Goal: Transaction & Acquisition: Download file/media

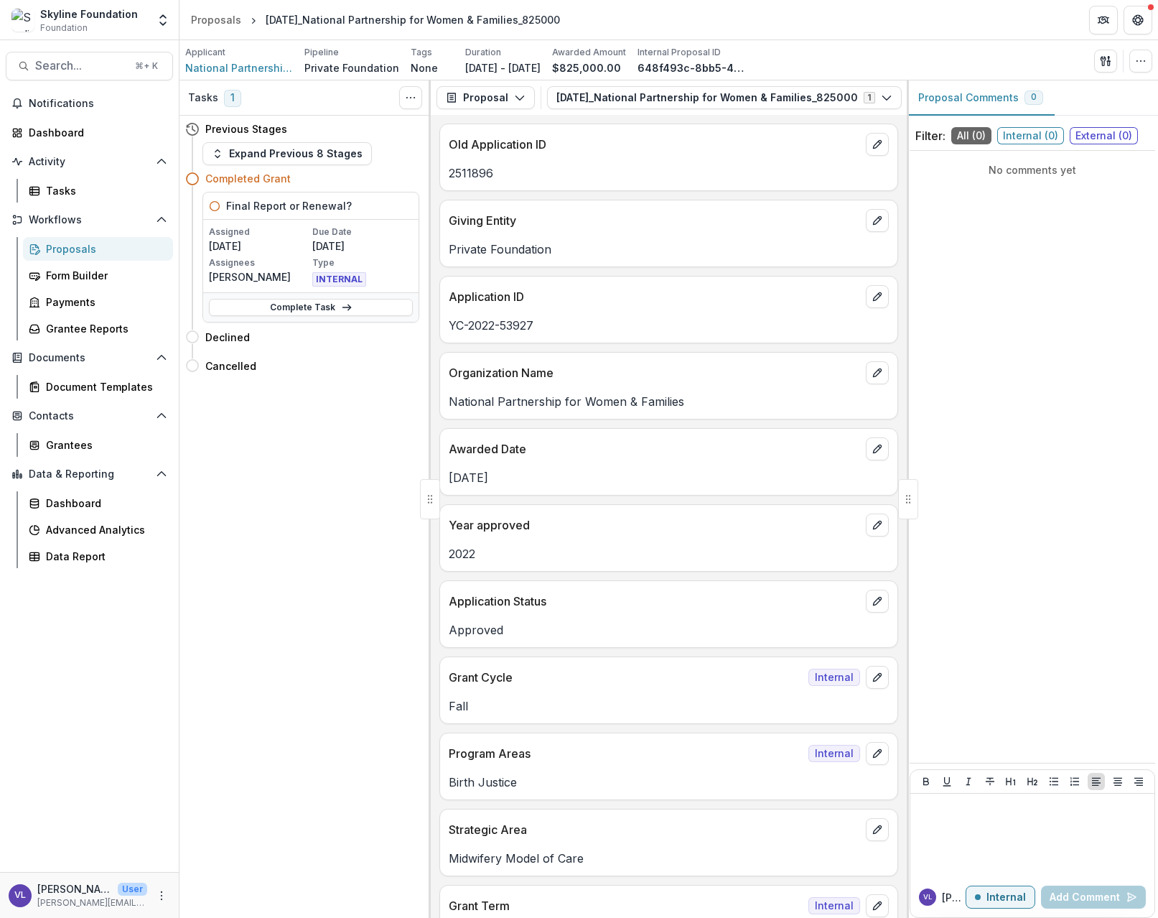
scroll to position [1502, 0]
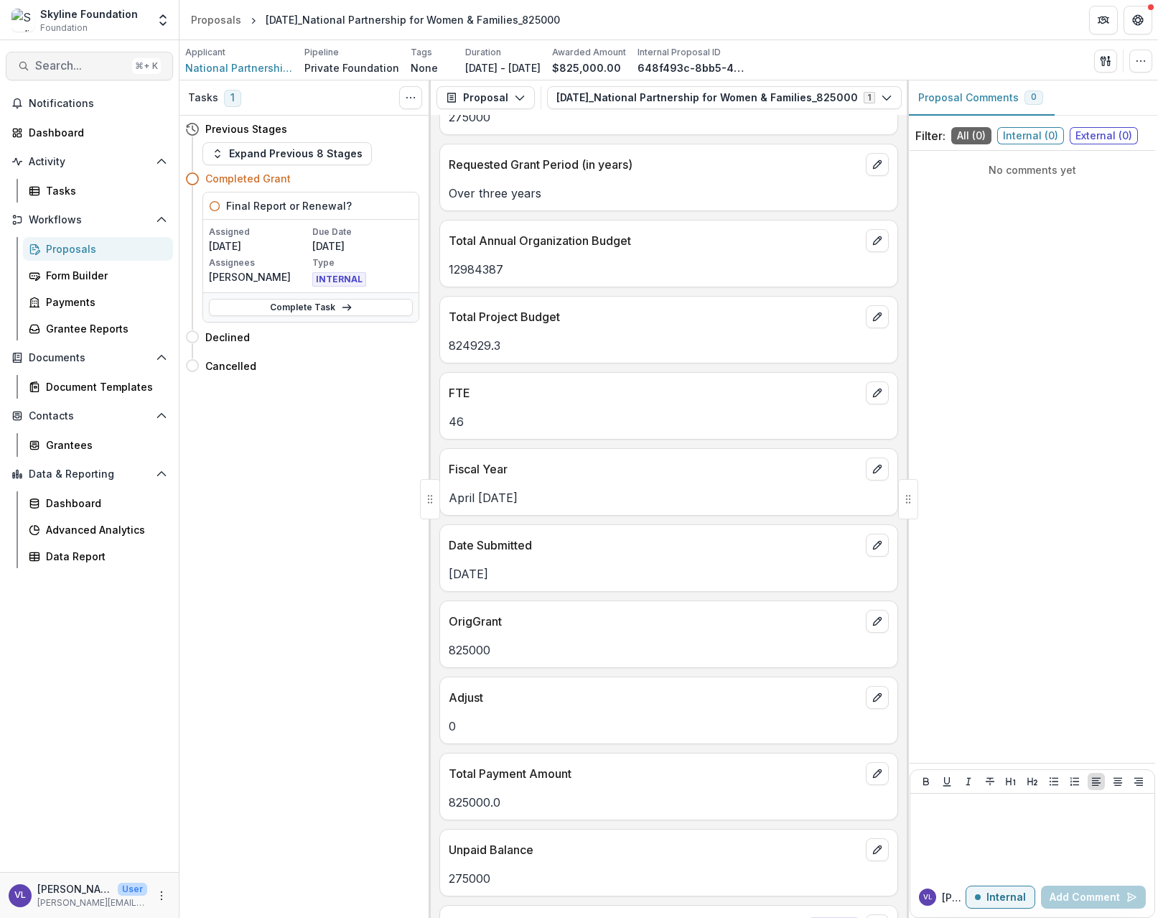
click at [76, 52] on button "Search... ⌘ + K" at bounding box center [89, 66] width 167 height 29
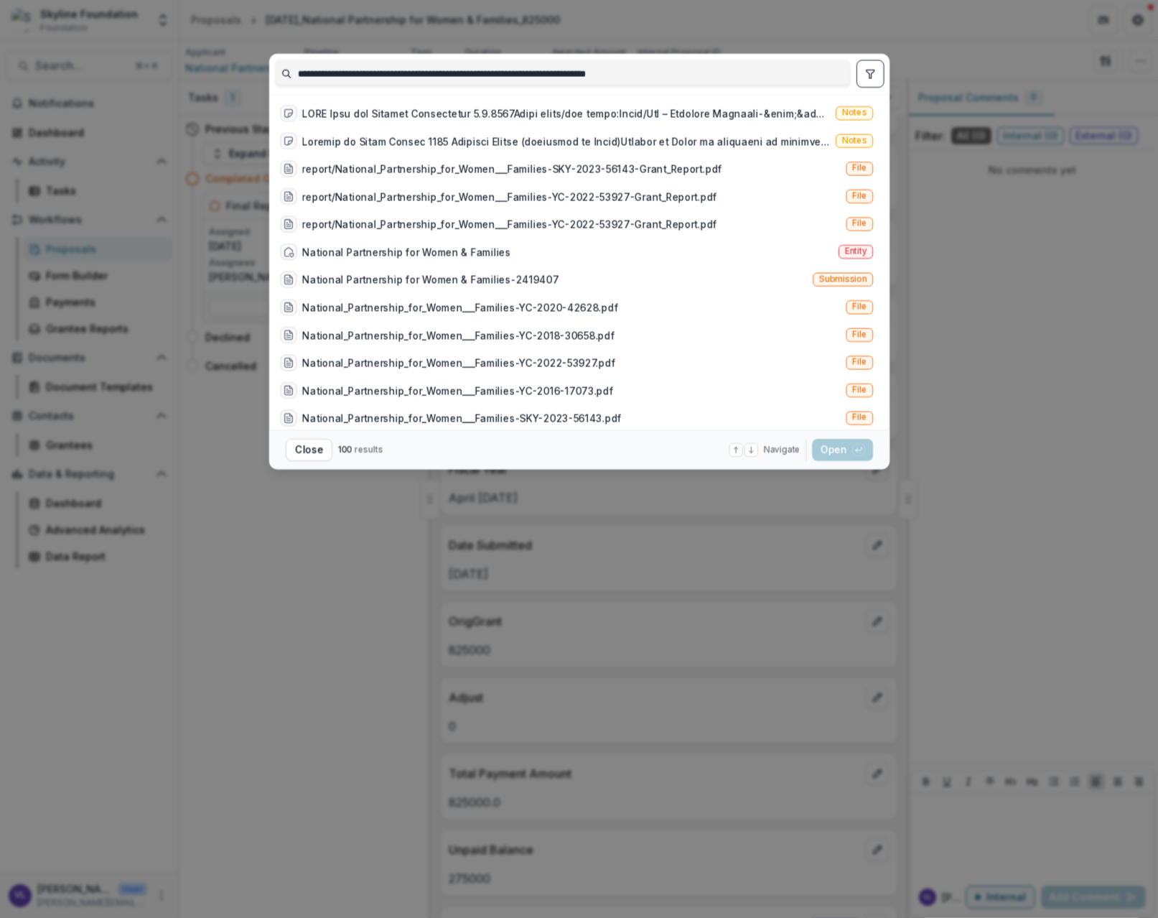
scroll to position [296, 0]
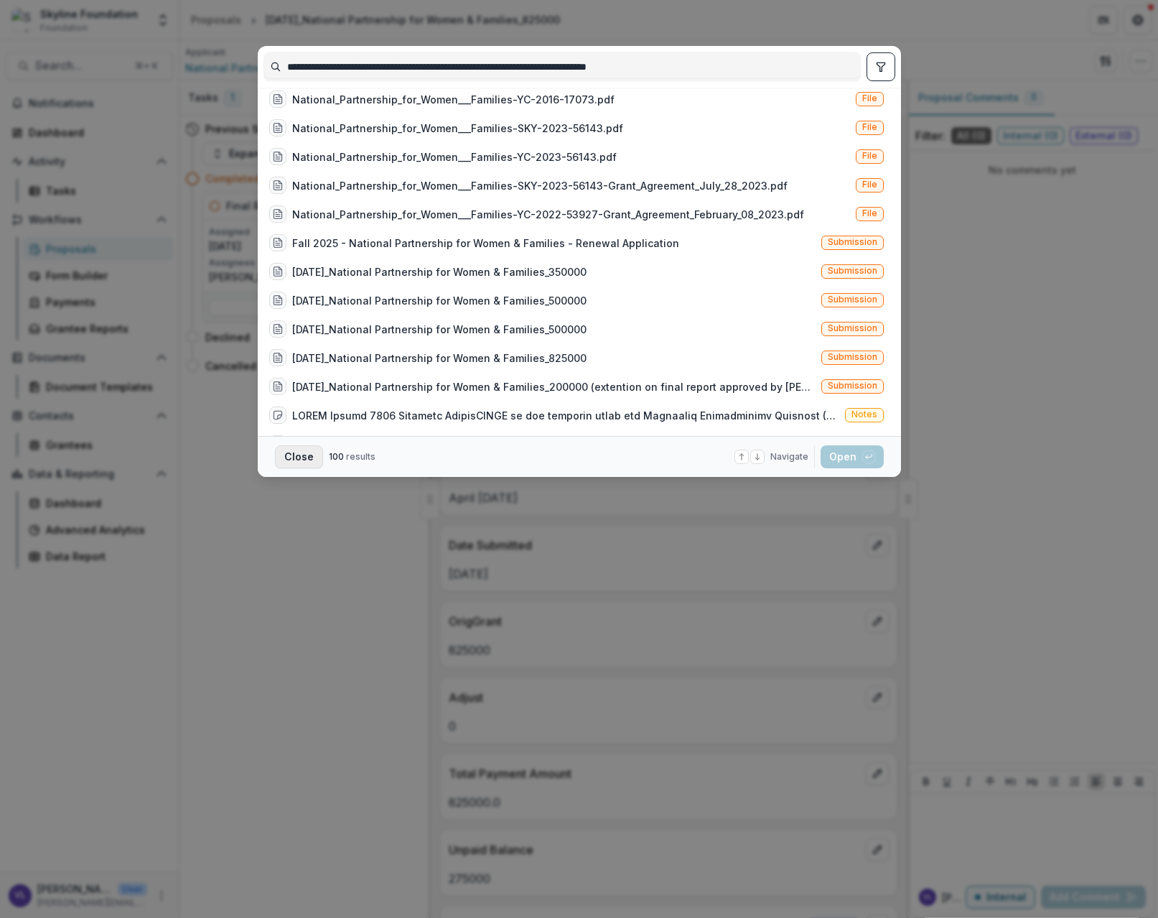
click at [304, 460] on button "Close" at bounding box center [299, 456] width 48 height 23
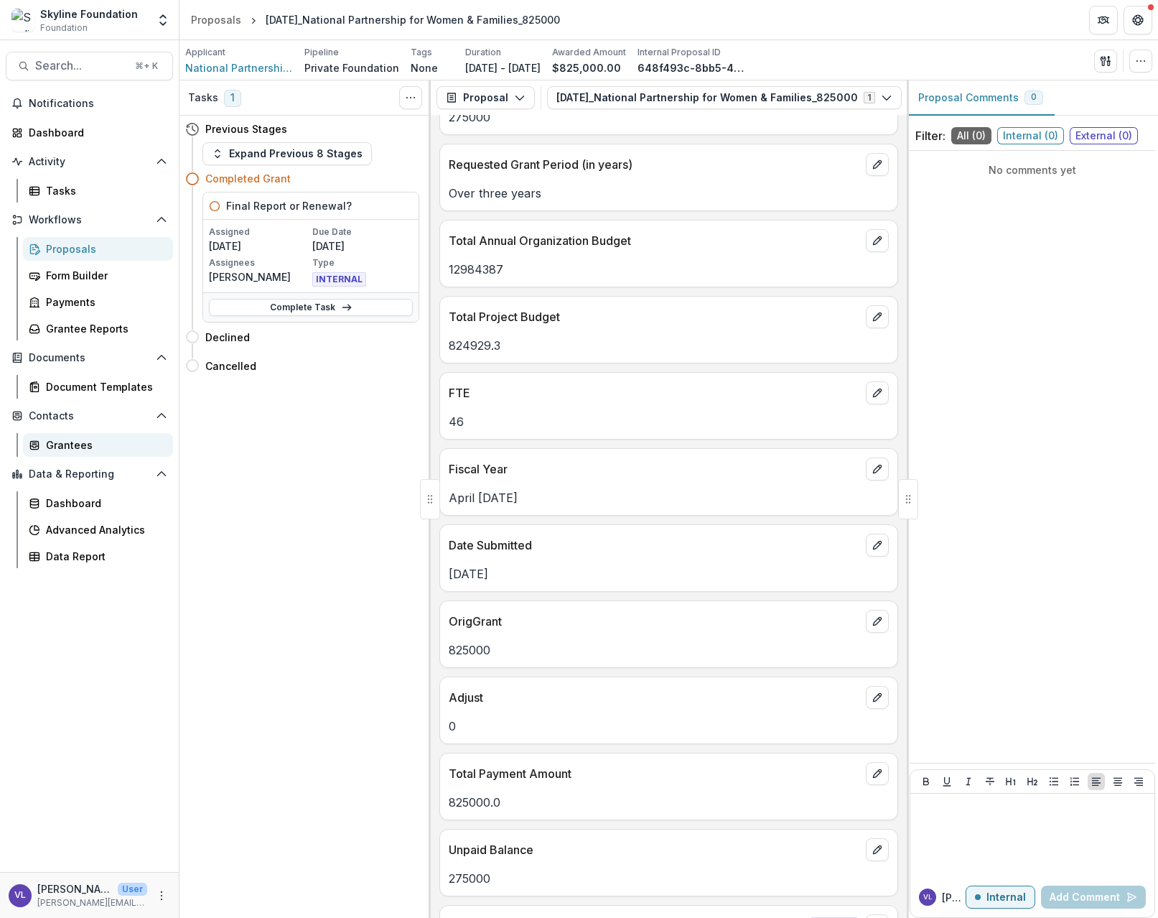
click at [64, 443] on div "Grantees" at bounding box center [104, 444] width 116 height 15
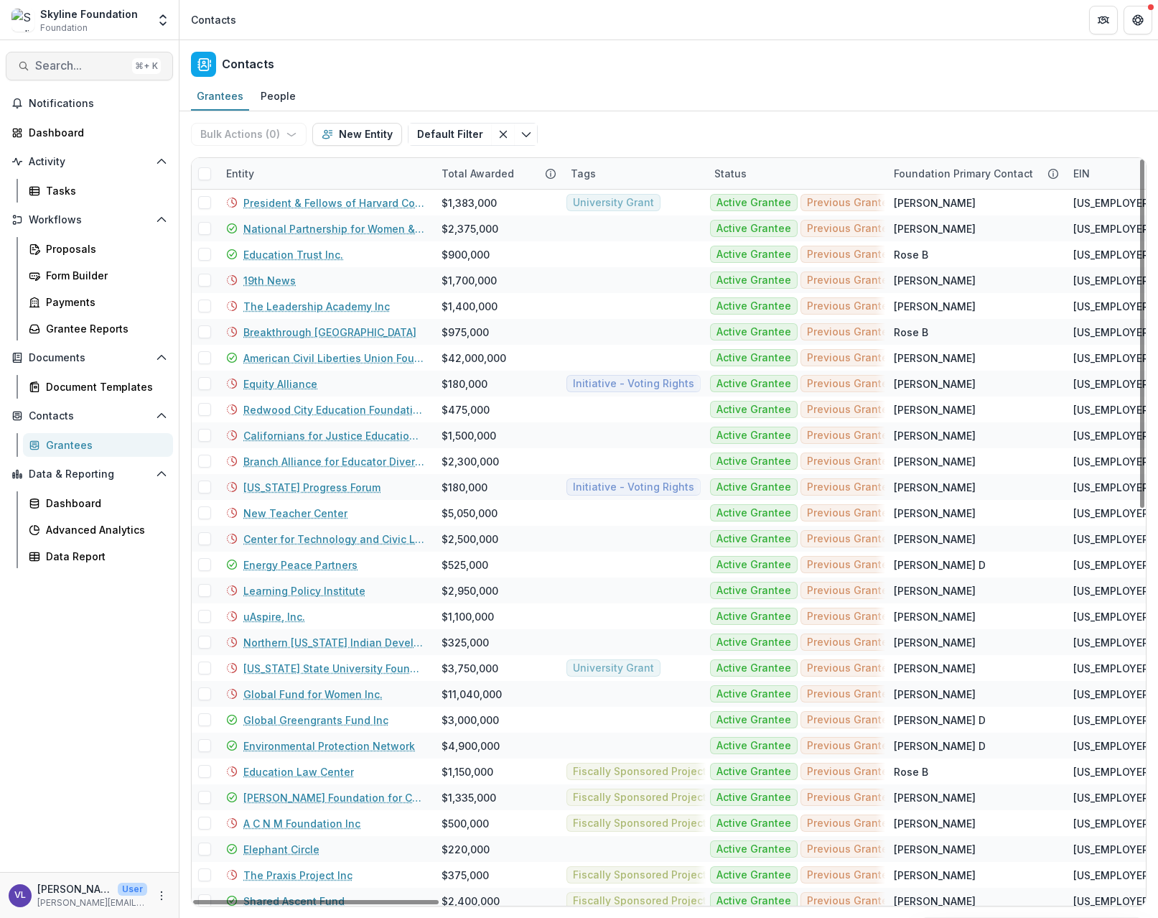
click at [49, 67] on span "Search..." at bounding box center [80, 66] width 91 height 14
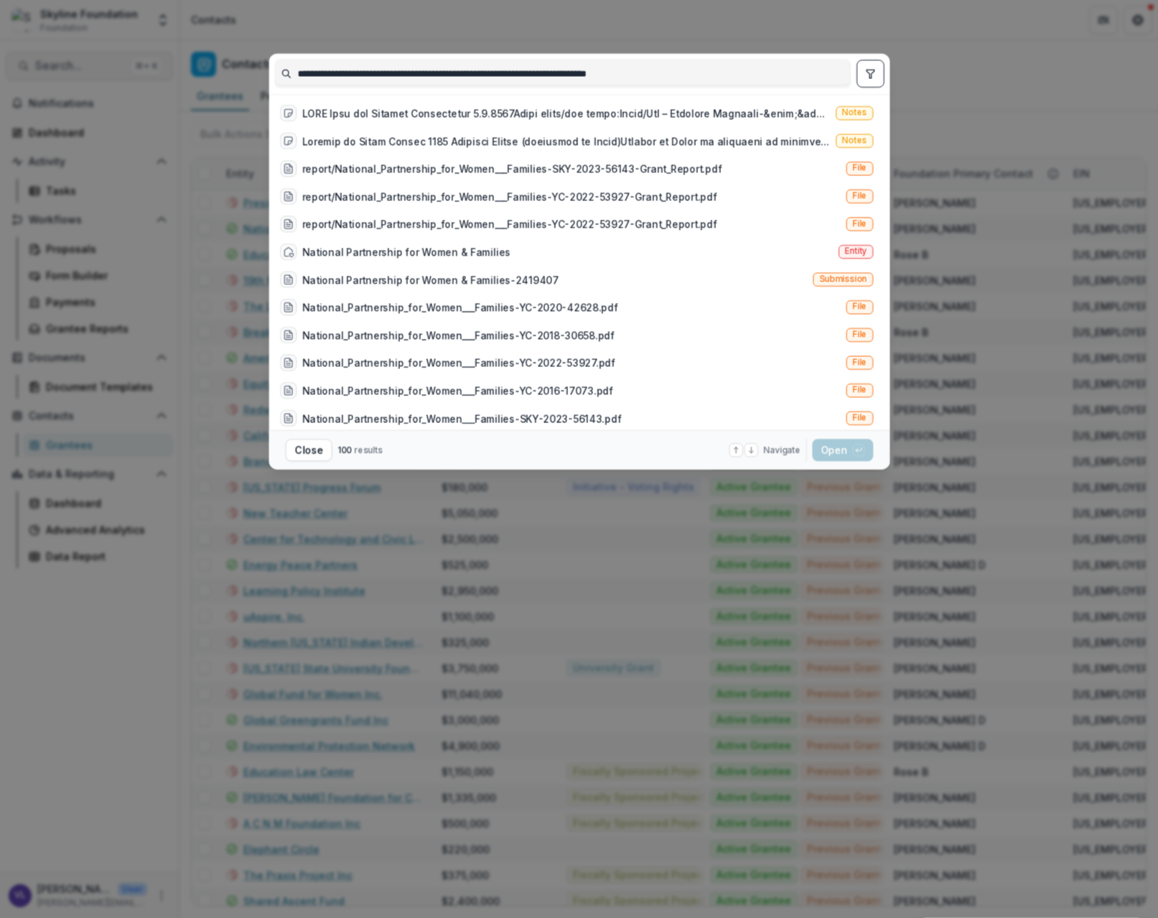
scroll to position [296, 0]
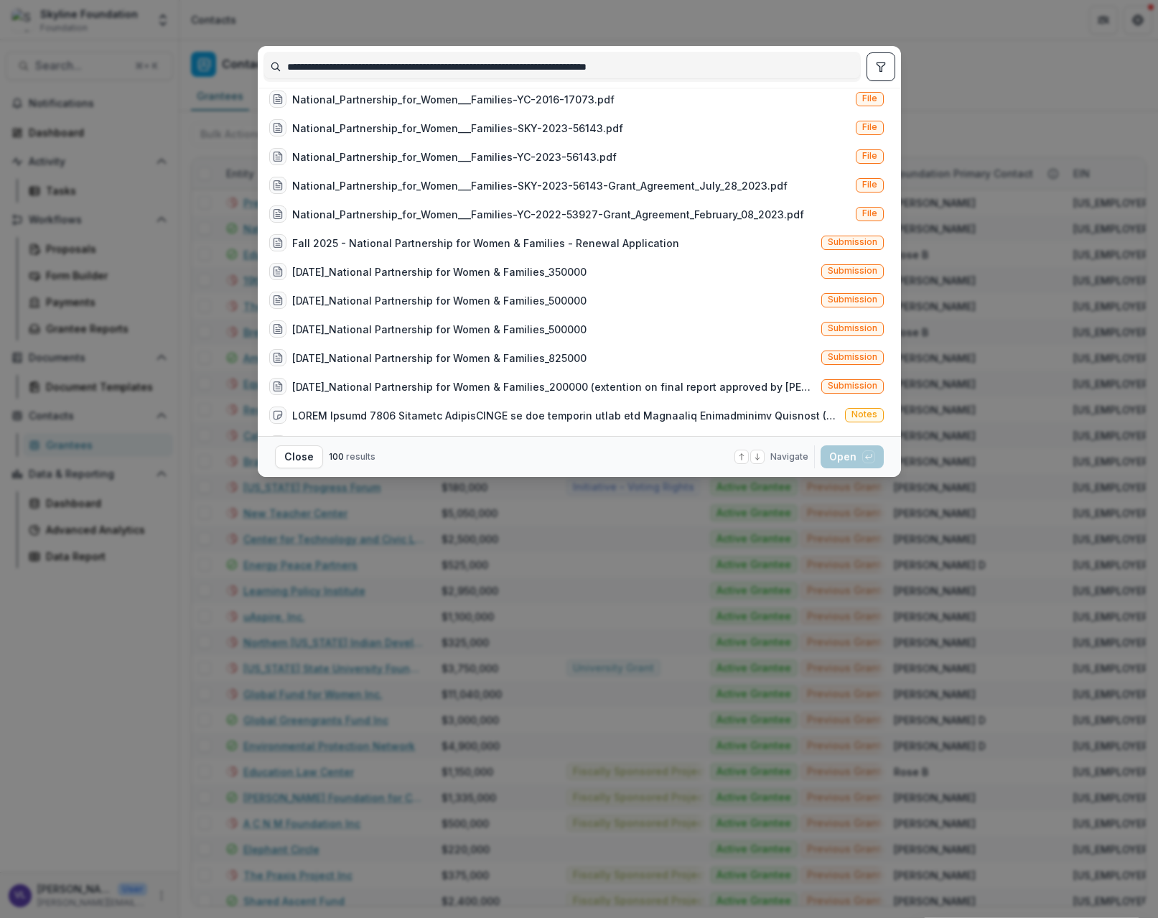
drag, startPoint x: 766, startPoint y: 67, endPoint x: 321, endPoint y: 70, distance: 445.1
click at [264, 55] on div "**********" at bounding box center [561, 67] width 597 height 30
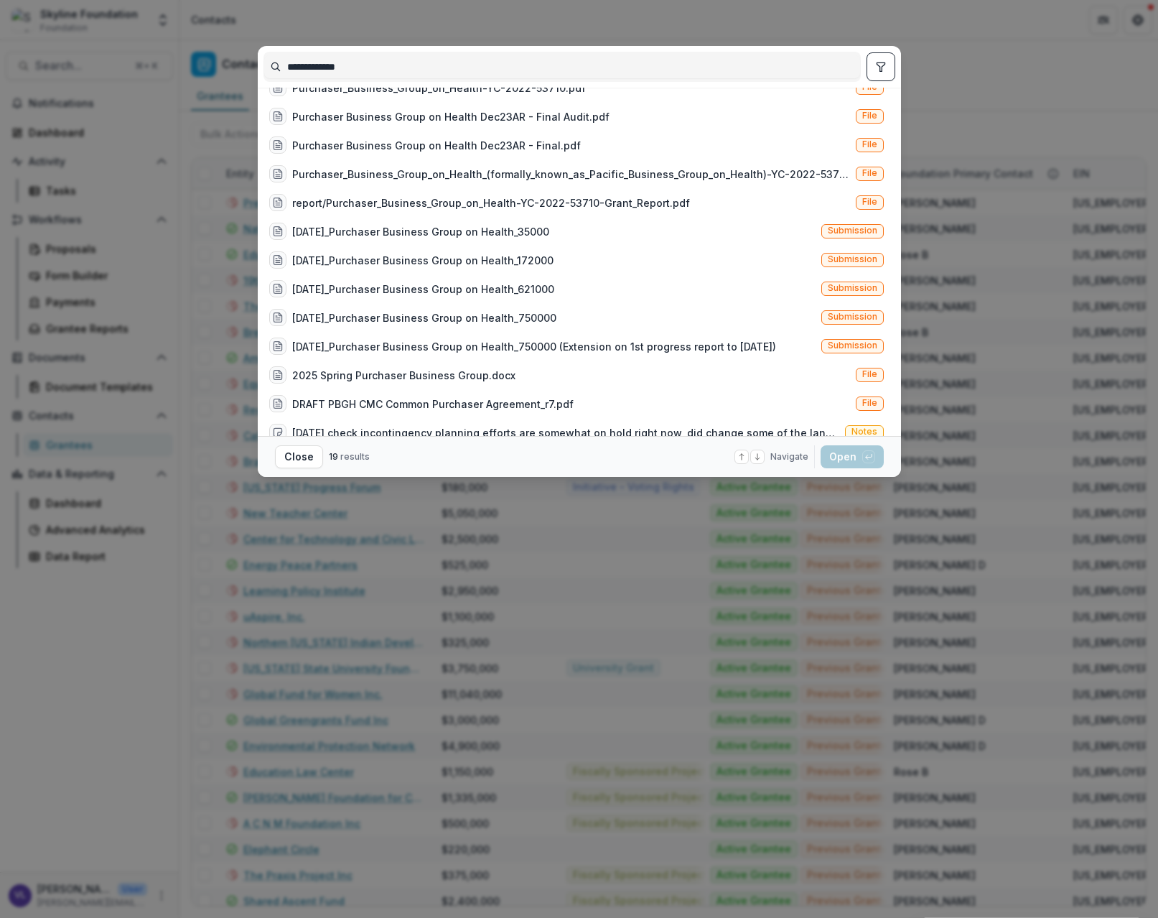
scroll to position [209, 0]
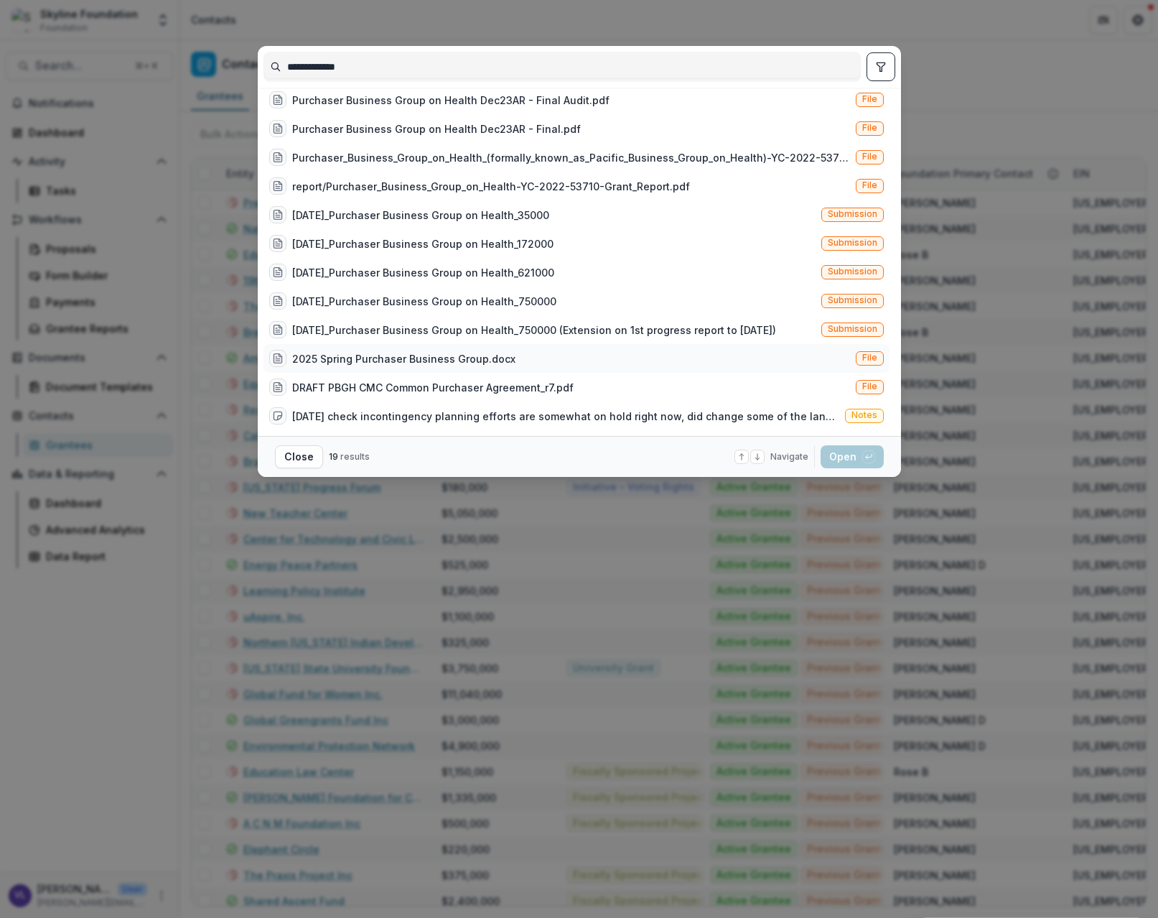
type input "**********"
click at [463, 356] on div "2025 Spring Purchaser Business Group.docx" at bounding box center [403, 358] width 223 height 15
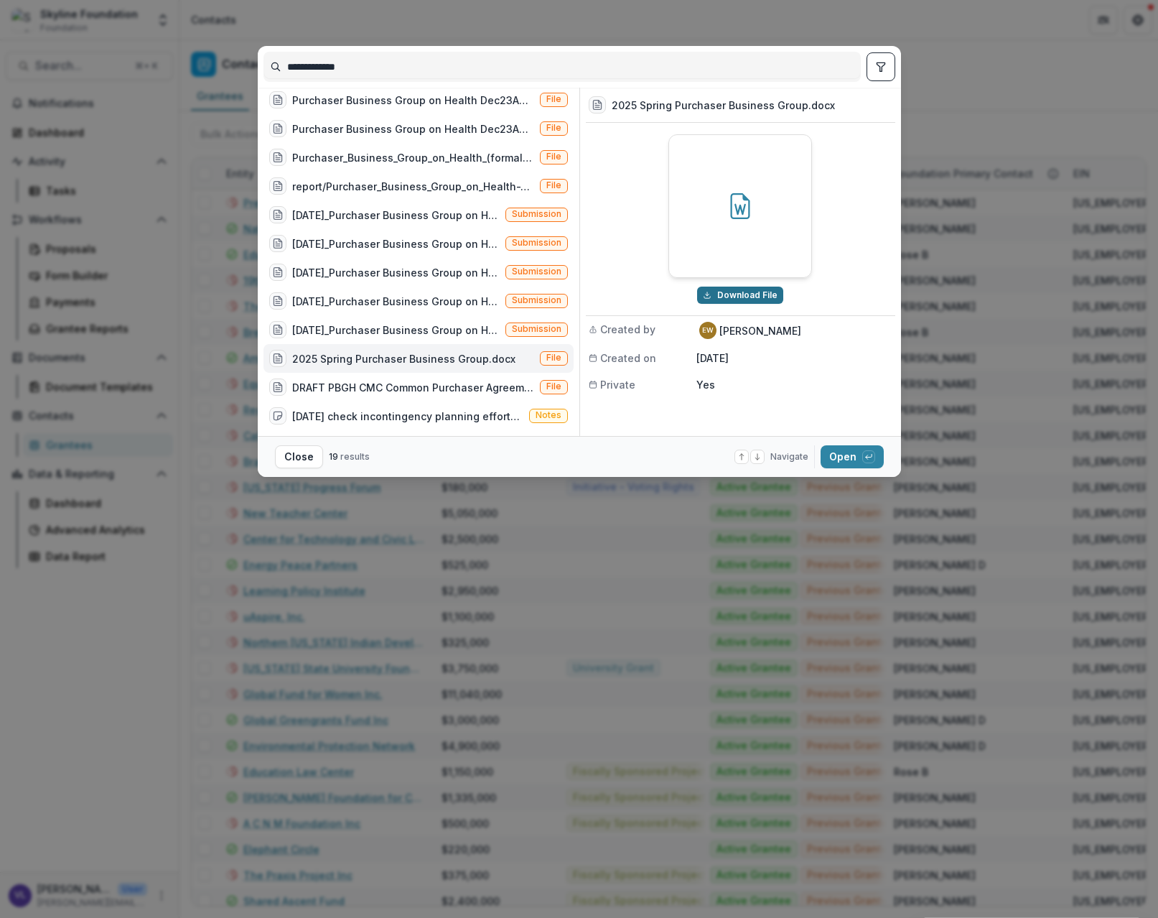
click at [719, 294] on button "Download File" at bounding box center [740, 294] width 86 height 17
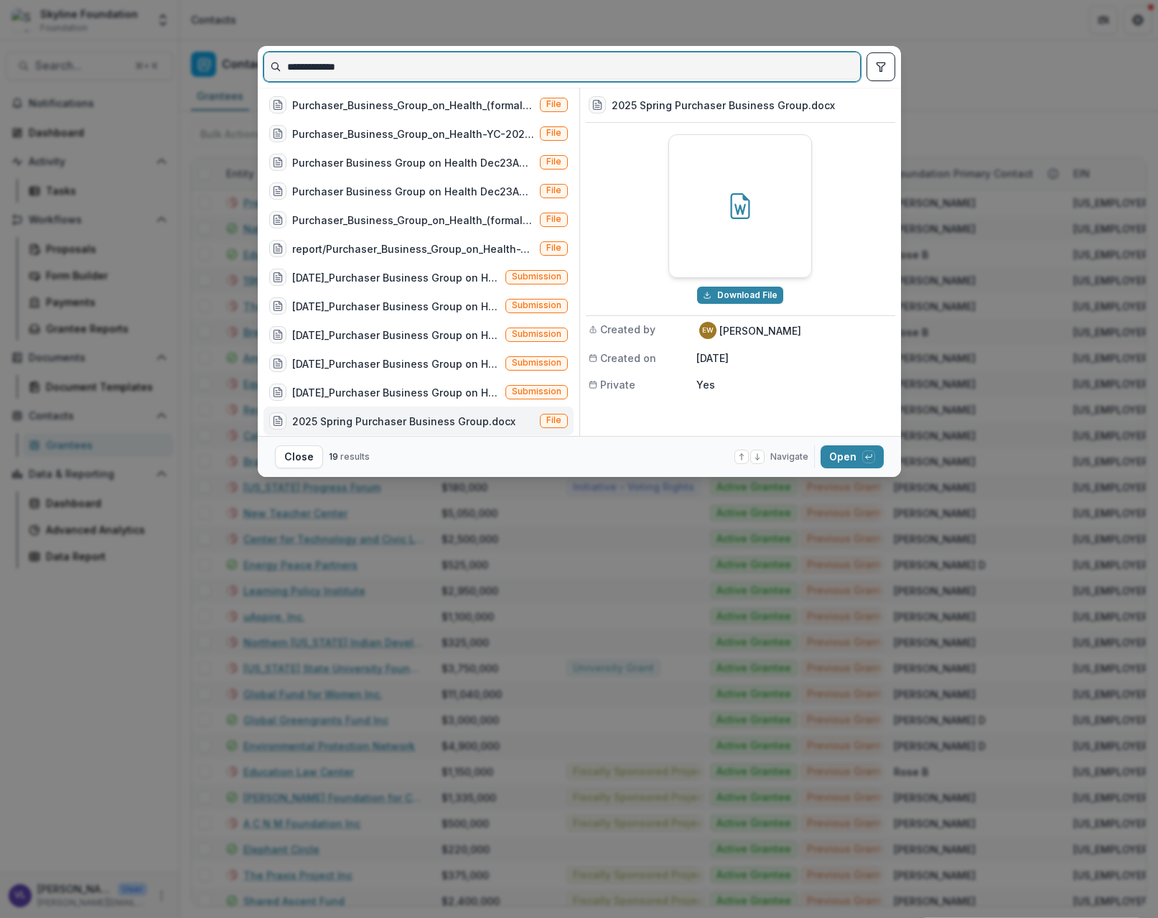
scroll to position [129, 0]
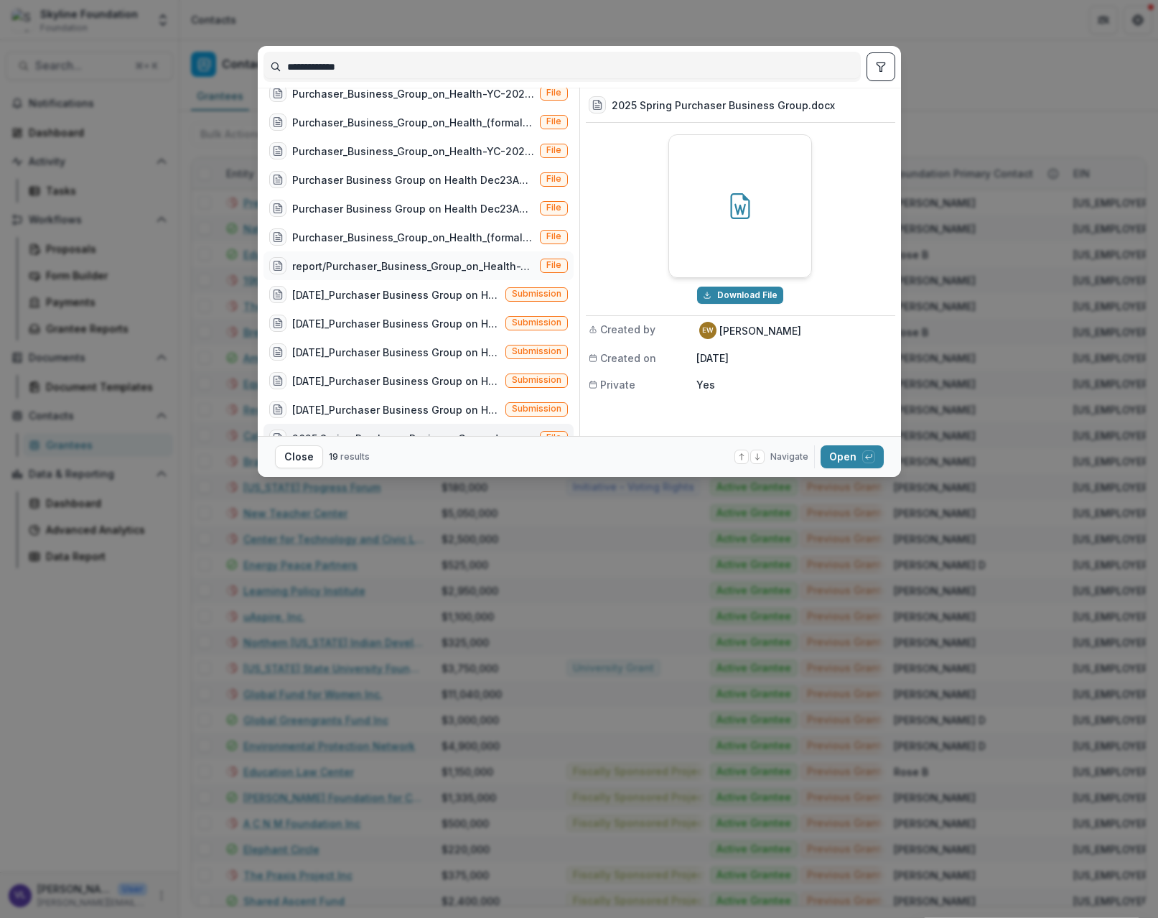
click at [488, 266] on div "report/Purchaser_Business_Group_on_Health-YC-2022-53710-Grant_Report.pdf" at bounding box center [413, 265] width 242 height 15
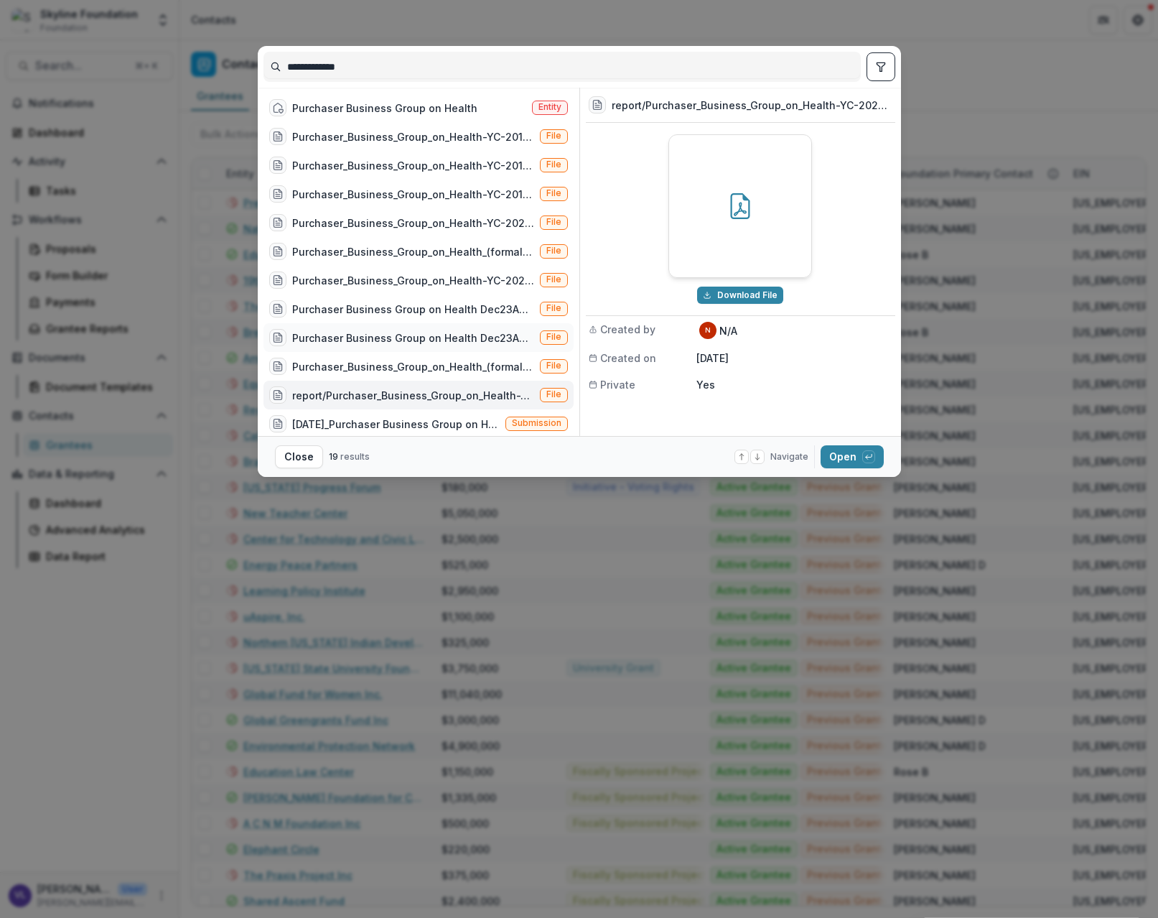
click at [485, 342] on div "Purchaser Business Group on Health Dec23AR - Final.pdf" at bounding box center [413, 337] width 242 height 15
click at [739, 296] on button "Download File" at bounding box center [740, 294] width 86 height 17
click at [288, 456] on button "Close" at bounding box center [299, 456] width 48 height 23
